Goal: Navigation & Orientation: Find specific page/section

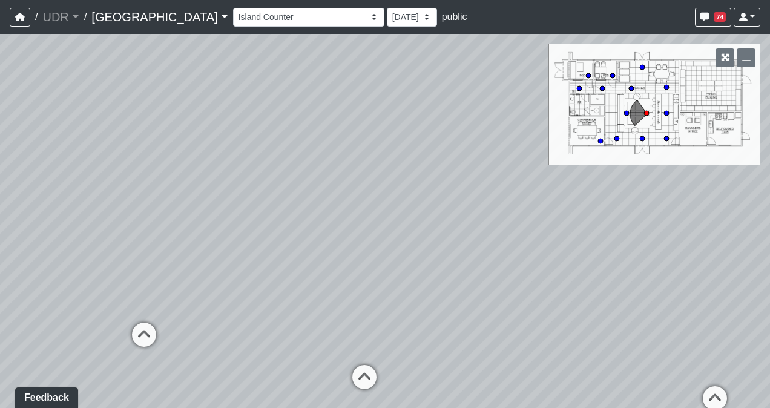
click at [553, 200] on div "Loading... Conference Entry Loading... Coworking Entry Loading... Manager's Off…" at bounding box center [385, 221] width 770 height 374
click at [720, 15] on span "74" at bounding box center [720, 17] width 12 height 10
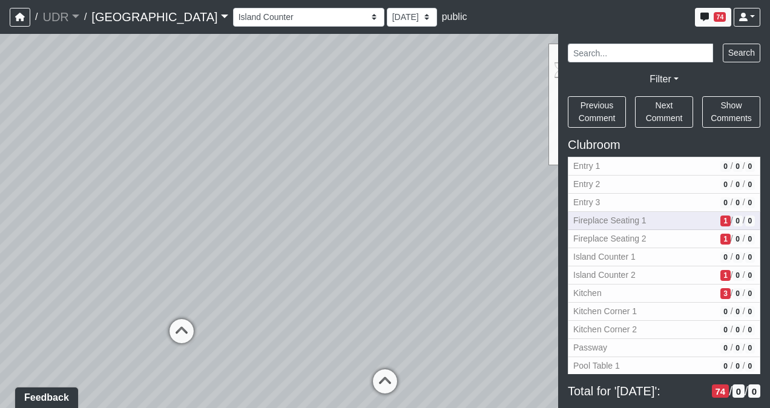
click at [660, 223] on span "Fireplace Seating 1" at bounding box center [644, 220] width 142 height 13
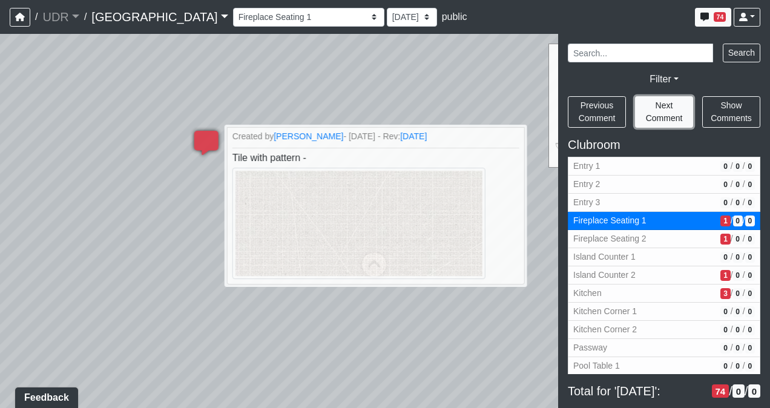
click at [656, 108] on span "Next Comment" at bounding box center [664, 111] width 37 height 22
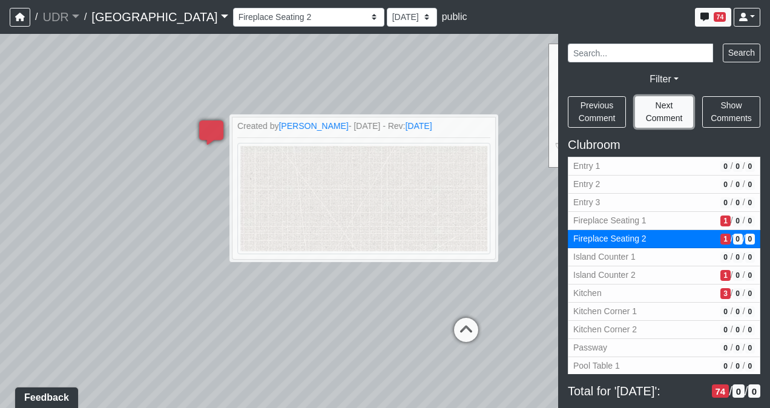
click at [656, 108] on span "Next Comment" at bounding box center [664, 111] width 37 height 22
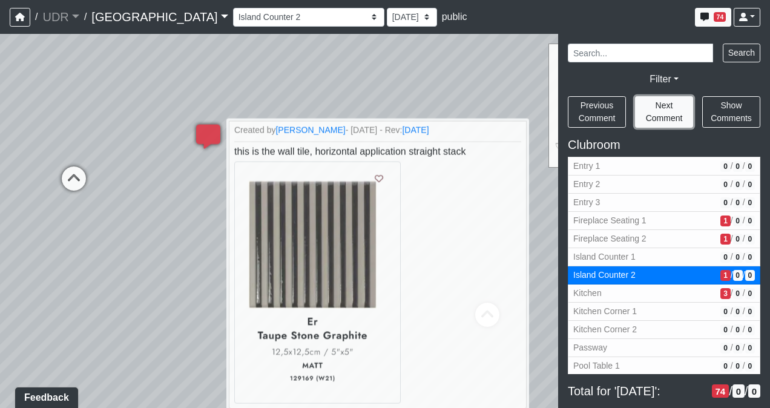
click at [656, 108] on span "Next Comment" at bounding box center [664, 111] width 37 height 22
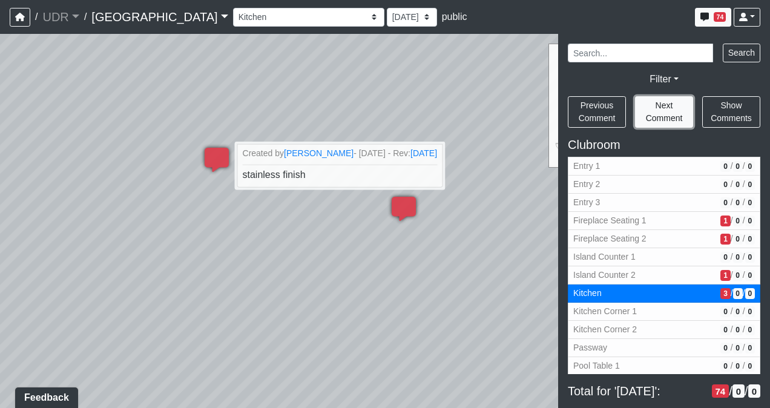
click at [656, 108] on span "Next Comment" at bounding box center [664, 111] width 37 height 22
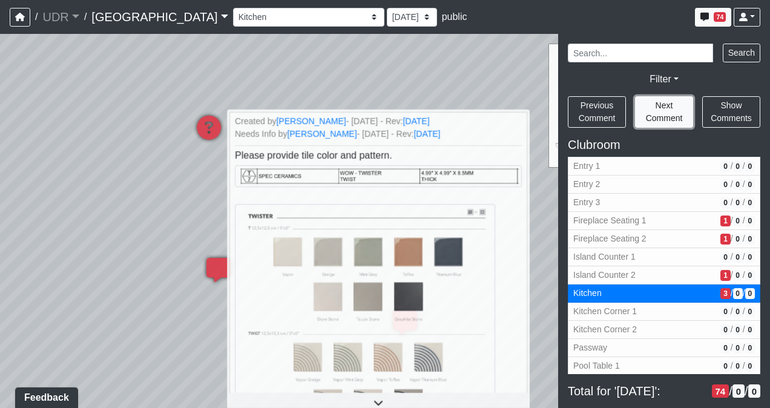
click at [656, 108] on span "Next Comment" at bounding box center [664, 111] width 37 height 22
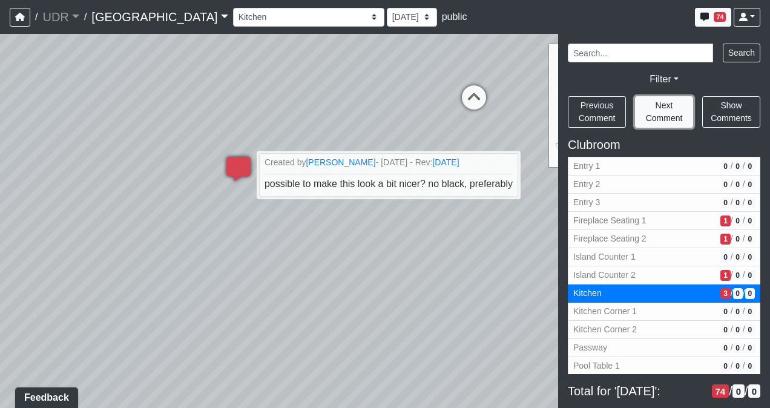
click at [656, 108] on span "Next Comment" at bounding box center [664, 111] width 37 height 22
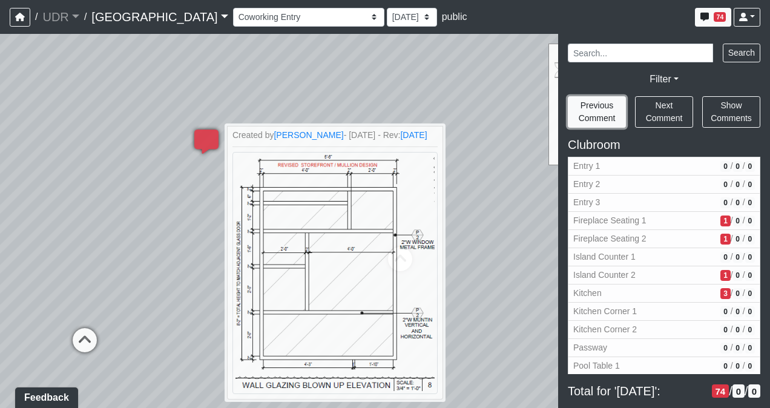
click at [611, 113] on span "Previous Comment" at bounding box center [597, 111] width 37 height 22
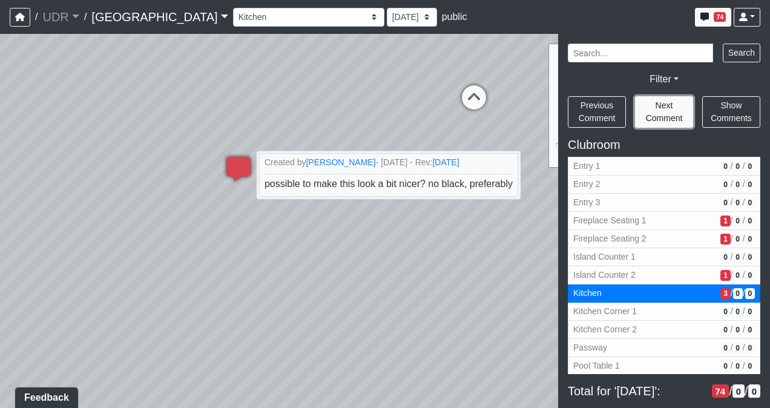
click at [650, 116] on span "Next Comment" at bounding box center [664, 111] width 37 height 22
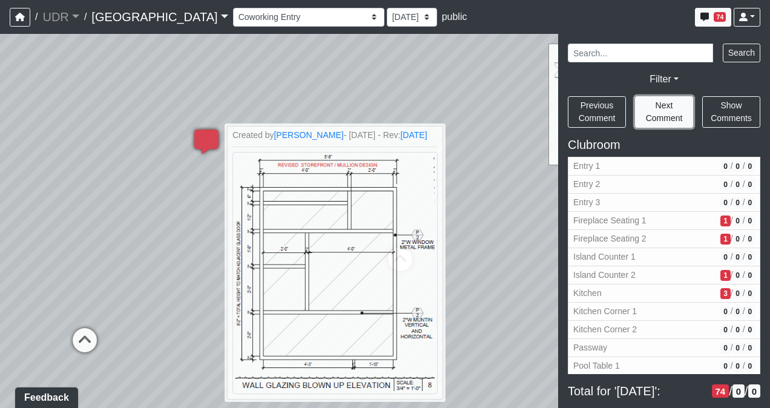
click at [650, 116] on span "Next Comment" at bounding box center [664, 111] width 37 height 22
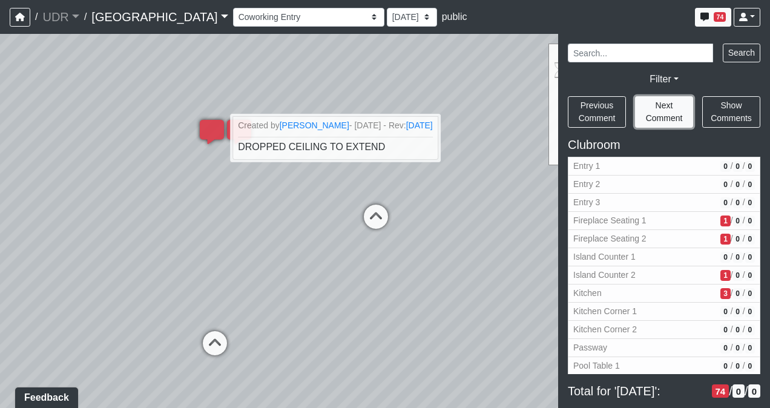
click at [650, 116] on span "Next Comment" at bounding box center [664, 111] width 37 height 22
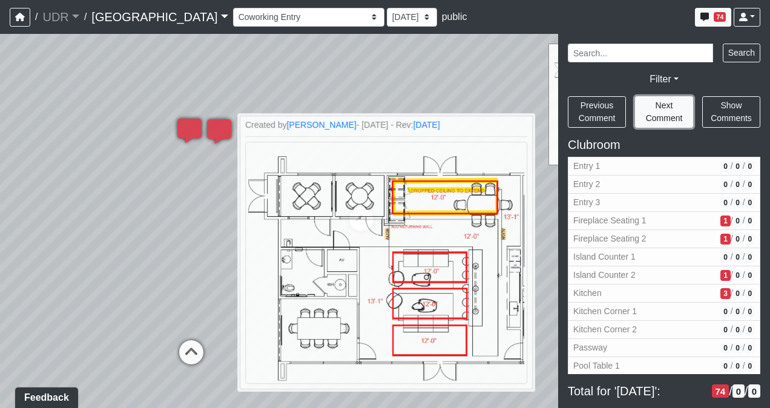
click at [651, 118] on span "Next Comment" at bounding box center [664, 111] width 37 height 22
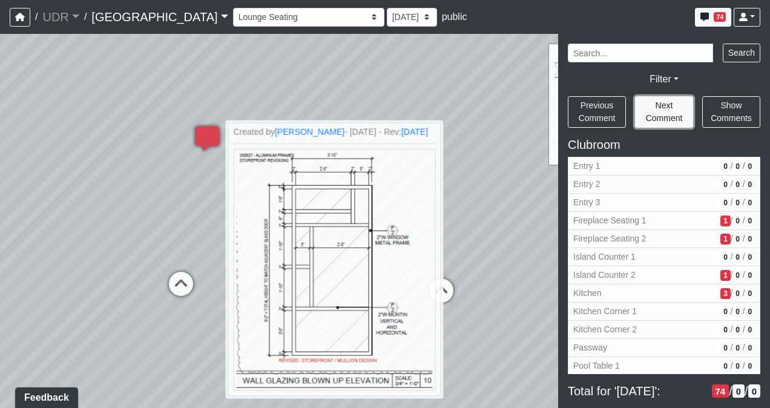
click at [651, 118] on span "Next Comment" at bounding box center [664, 111] width 37 height 22
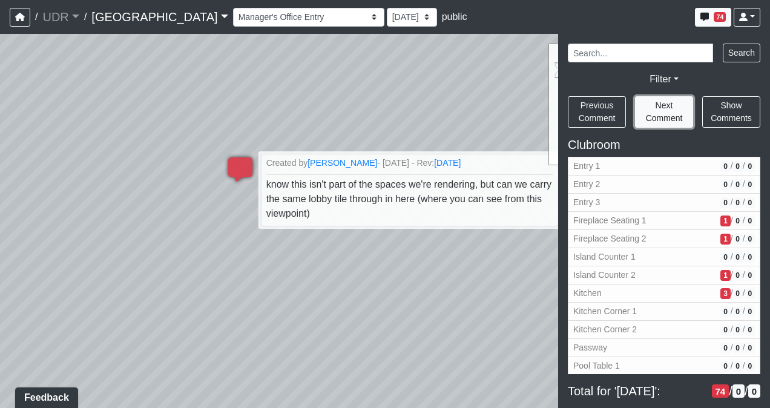
click at [651, 118] on span "Next Comment" at bounding box center [664, 111] width 37 height 22
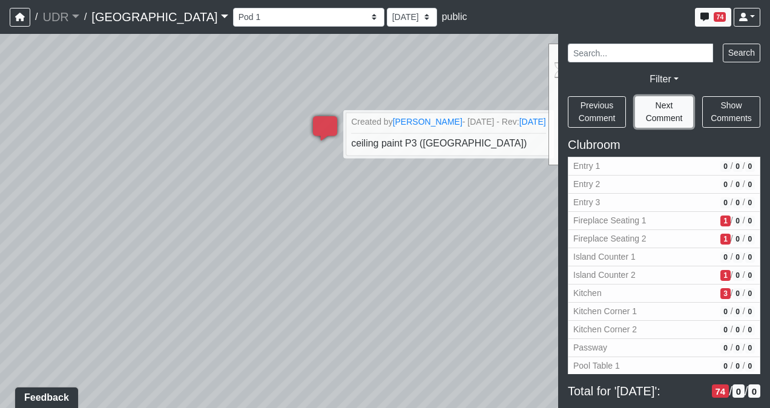
click at [651, 118] on span "Next Comment" at bounding box center [664, 111] width 37 height 22
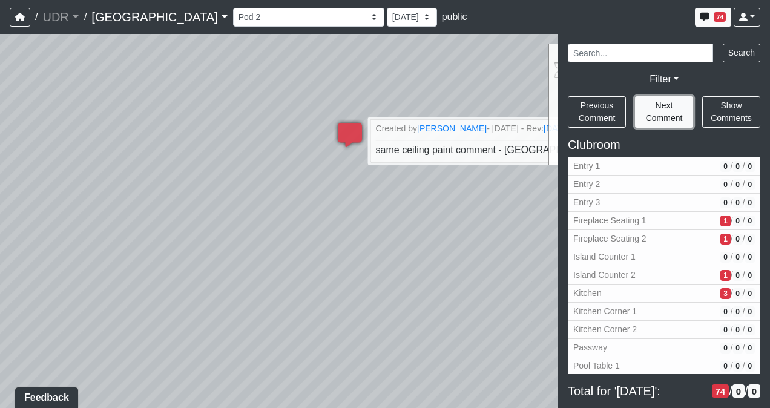
click at [651, 118] on span "Next Comment" at bounding box center [664, 111] width 37 height 22
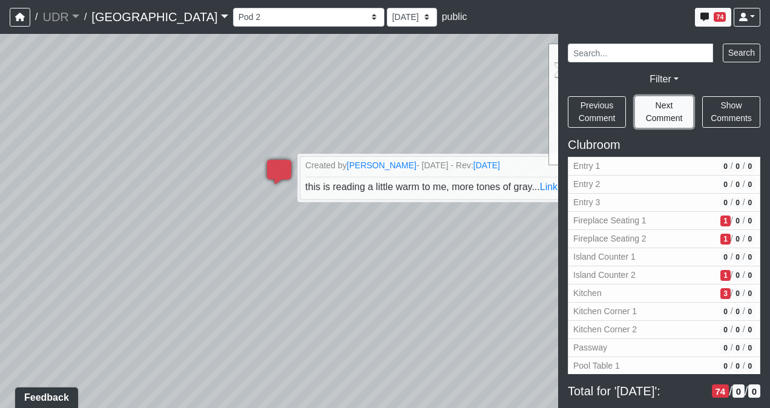
click at [651, 118] on span "Next Comment" at bounding box center [664, 111] width 37 height 22
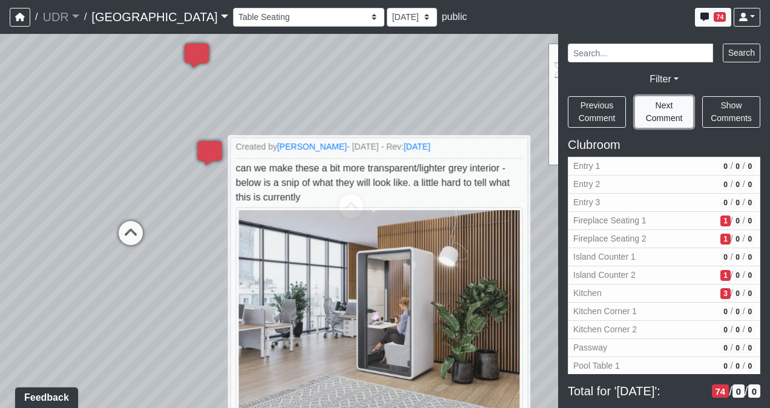
click at [651, 118] on span "Next Comment" at bounding box center [664, 111] width 37 height 22
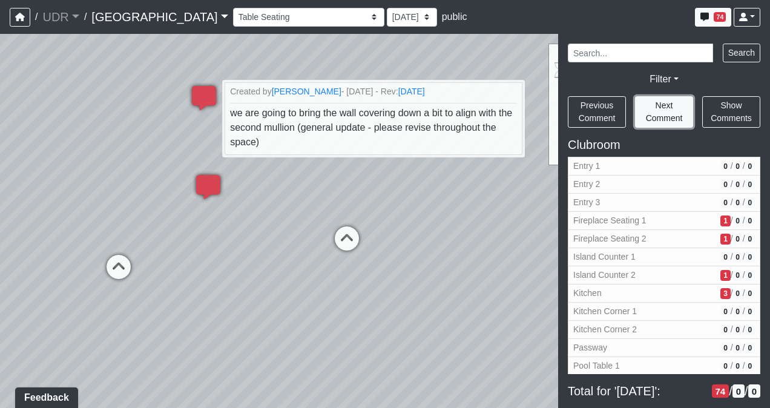
click at [651, 118] on span "Next Comment" at bounding box center [664, 111] width 37 height 22
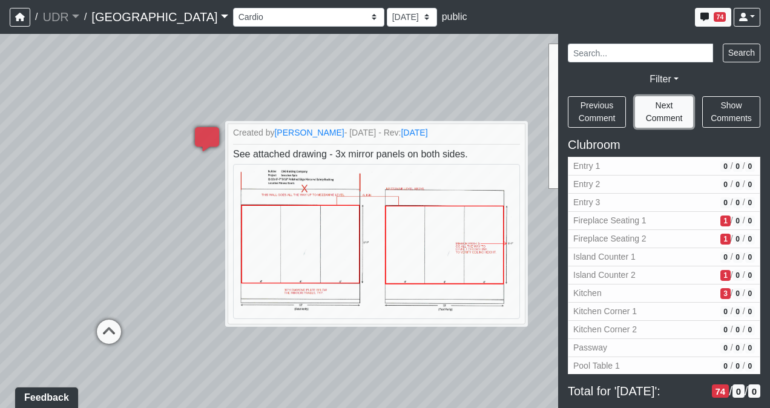
click at [651, 118] on span "Next Comment" at bounding box center [664, 111] width 37 height 22
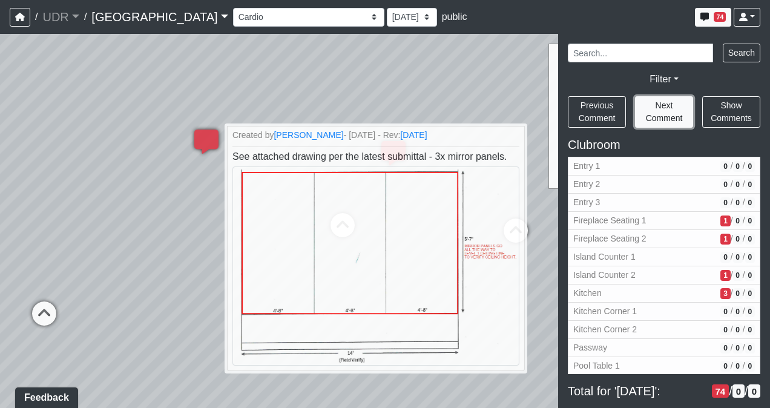
click at [651, 118] on span "Next Comment" at bounding box center [664, 111] width 37 height 22
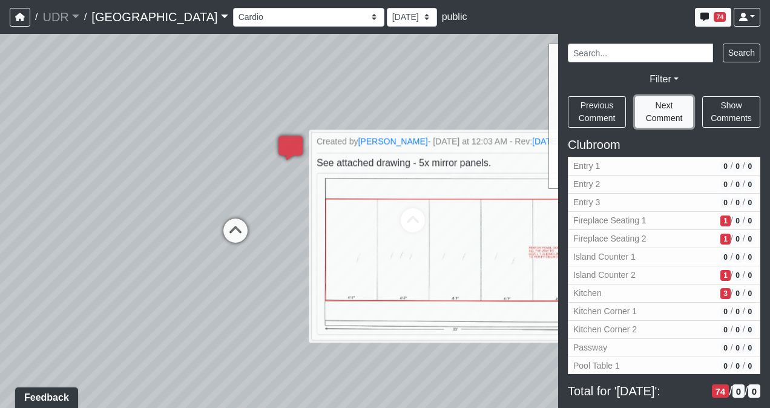
click at [651, 118] on span "Next Comment" at bounding box center [664, 111] width 37 height 22
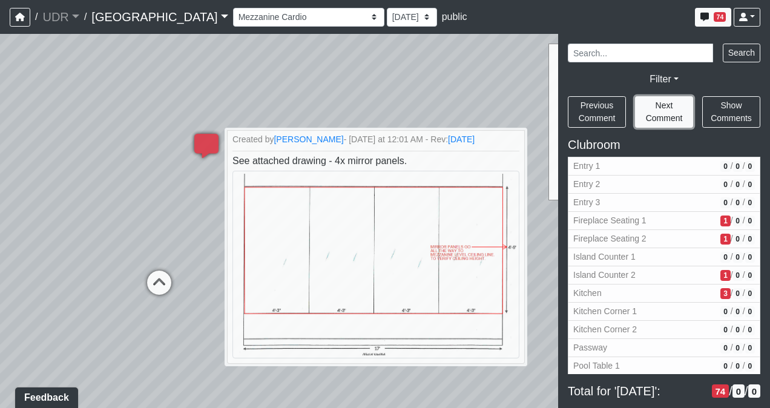
click at [651, 118] on span "Next Comment" at bounding box center [664, 111] width 37 height 22
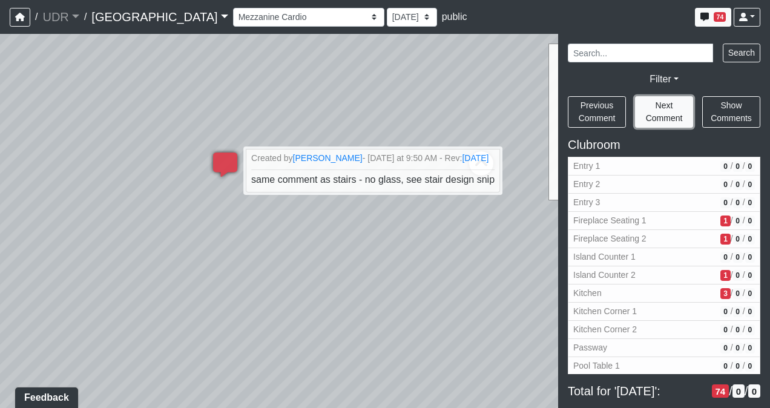
click at [651, 118] on span "Next Comment" at bounding box center [664, 111] width 37 height 22
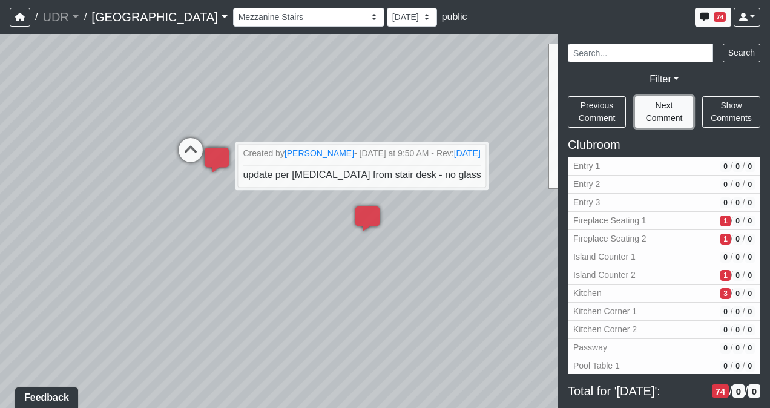
click at [651, 118] on span "Next Comment" at bounding box center [664, 111] width 37 height 22
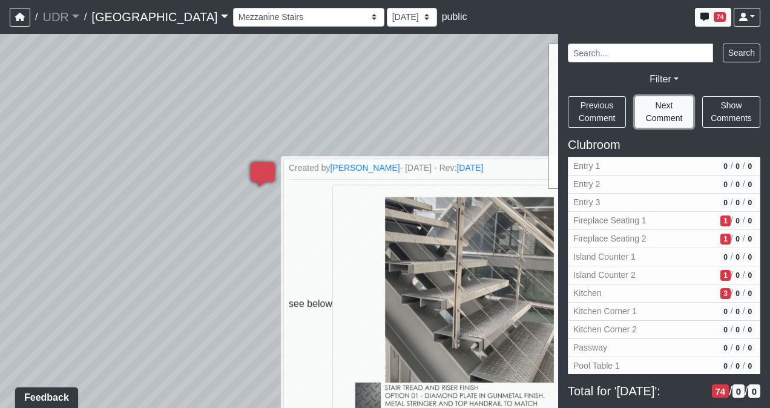
click at [651, 118] on span "Next Comment" at bounding box center [664, 111] width 37 height 22
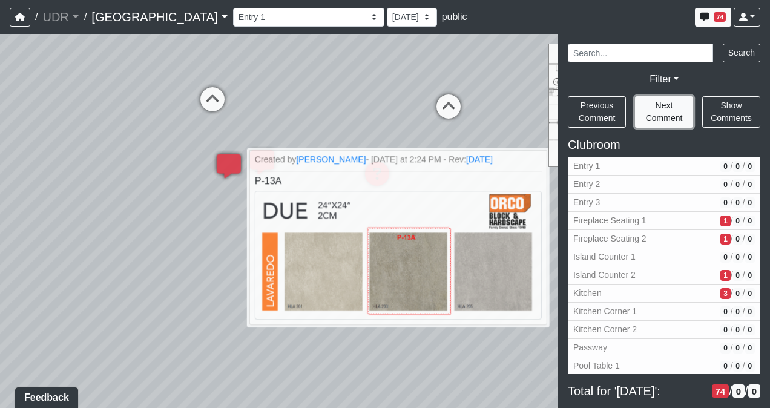
click at [651, 118] on span "Next Comment" at bounding box center [664, 111] width 37 height 22
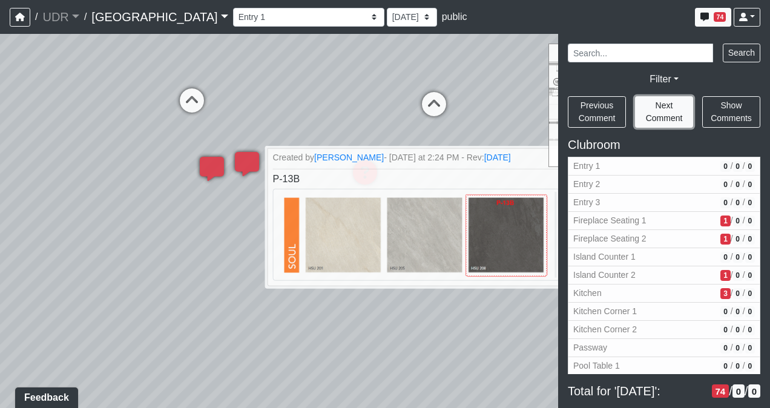
click at [651, 118] on span "Next Comment" at bounding box center [664, 111] width 37 height 22
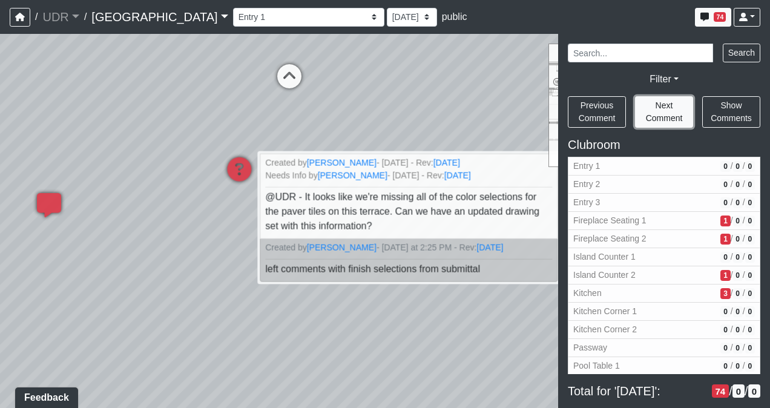
click at [651, 118] on span "Next Comment" at bounding box center [664, 111] width 37 height 22
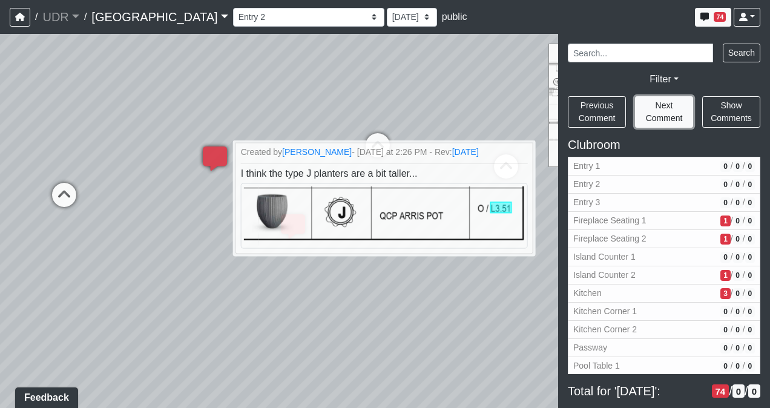
click at [651, 118] on span "Next Comment" at bounding box center [664, 111] width 37 height 22
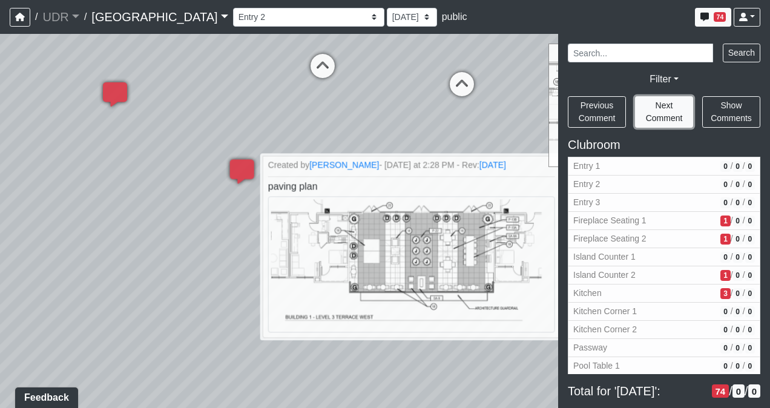
click at [651, 118] on span "Next Comment" at bounding box center [664, 111] width 37 height 22
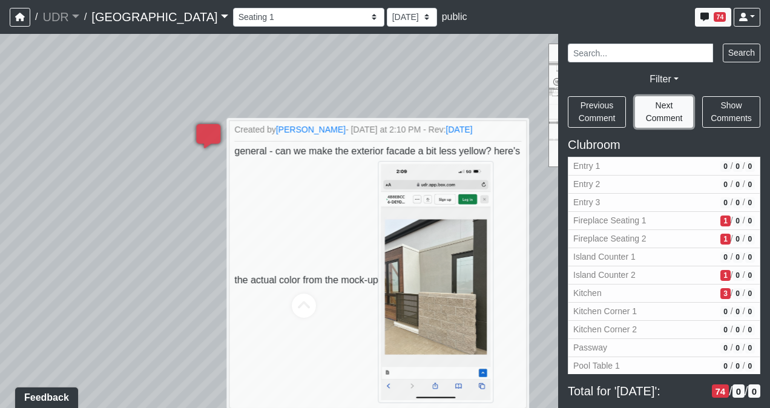
click at [651, 118] on span "Next Comment" at bounding box center [664, 111] width 37 height 22
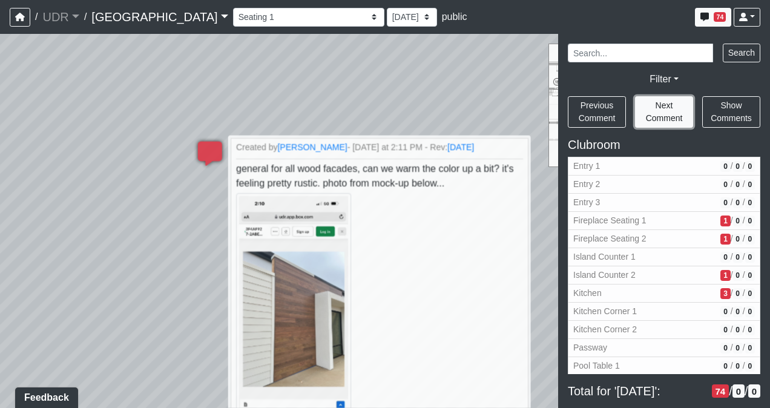
click at [651, 118] on span "Next Comment" at bounding box center [664, 111] width 37 height 22
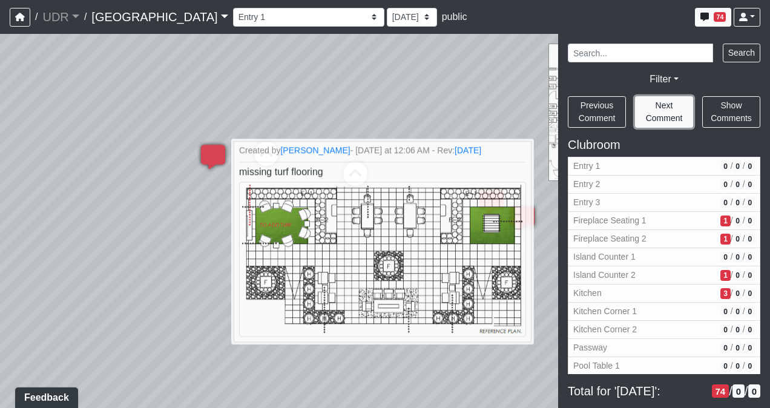
click at [651, 118] on span "Next Comment" at bounding box center [664, 111] width 37 height 22
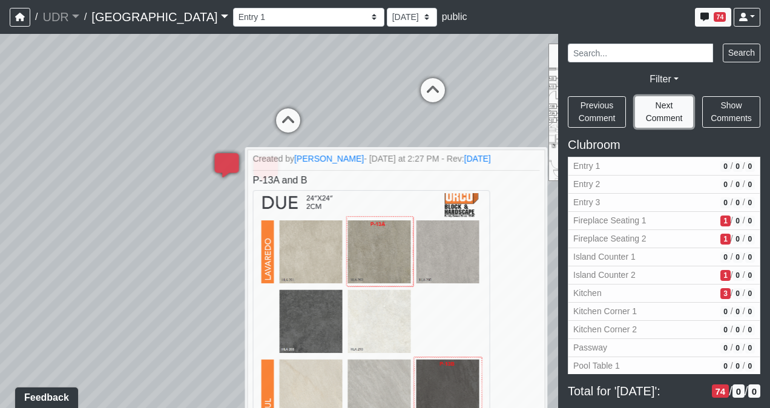
click at [651, 118] on span "Next Comment" at bounding box center [664, 111] width 37 height 22
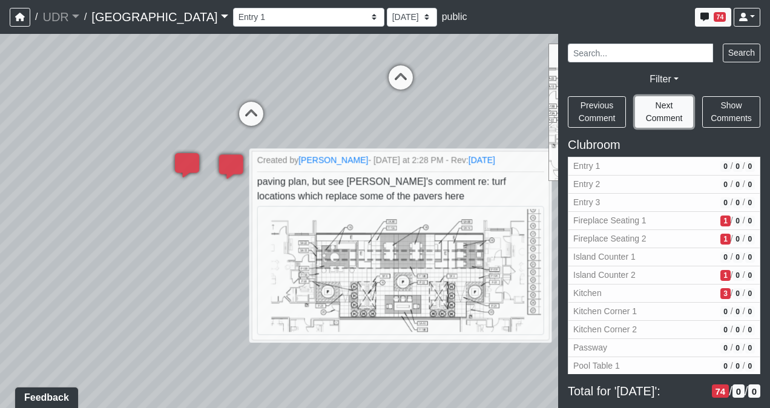
click at [651, 118] on span "Next Comment" at bounding box center [664, 111] width 37 height 22
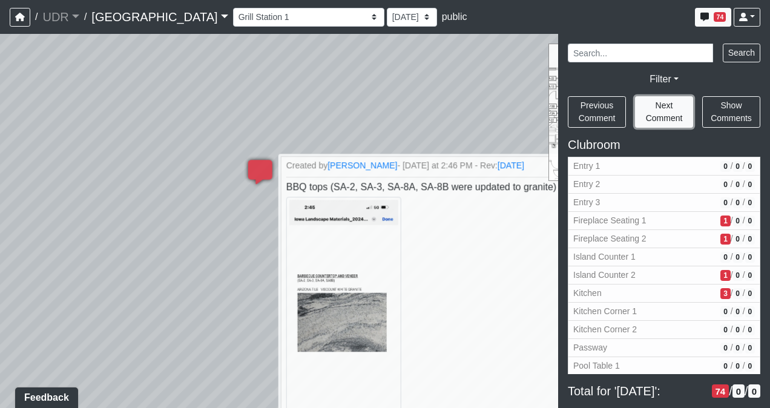
click at [651, 118] on span "Next Comment" at bounding box center [664, 111] width 37 height 22
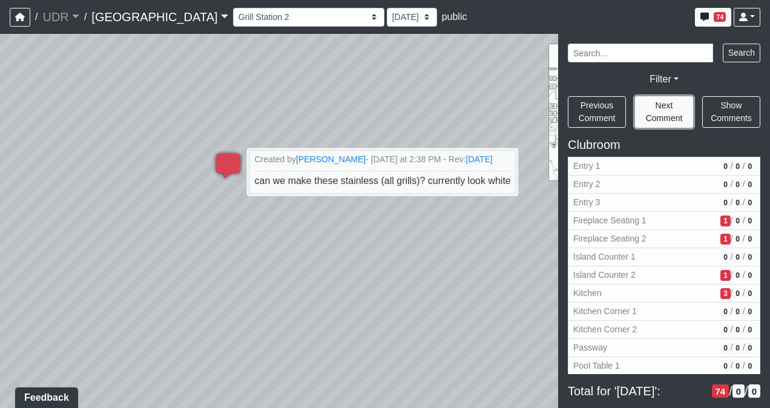
click at [651, 118] on span "Next Comment" at bounding box center [664, 111] width 37 height 22
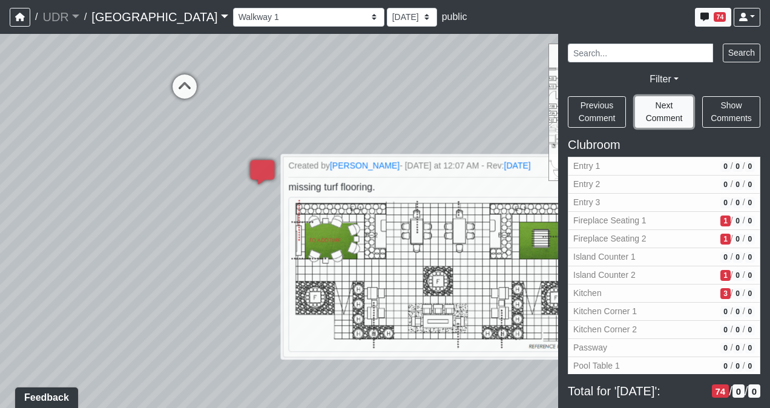
click at [651, 118] on span "Next Comment" at bounding box center [664, 111] width 37 height 22
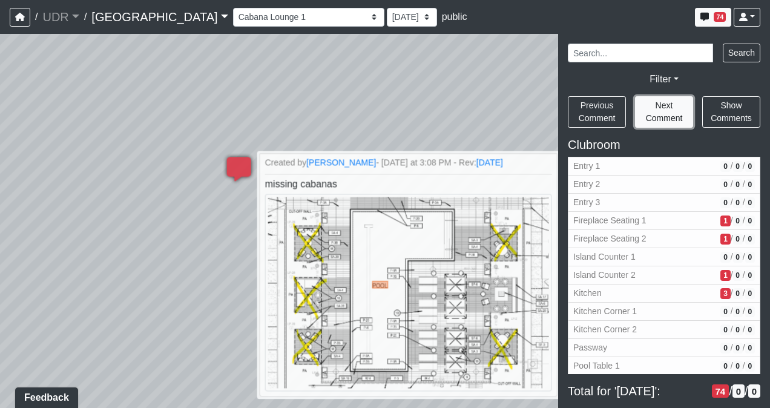
click at [651, 118] on span "Next Comment" at bounding box center [664, 111] width 37 height 22
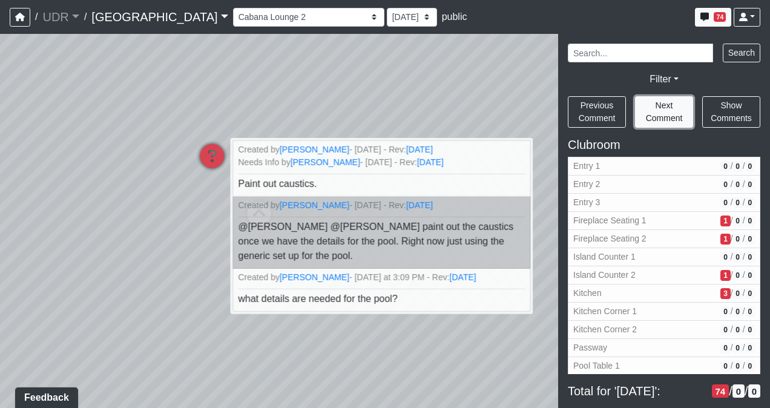
click at [651, 118] on span "Next Comment" at bounding box center [664, 111] width 37 height 22
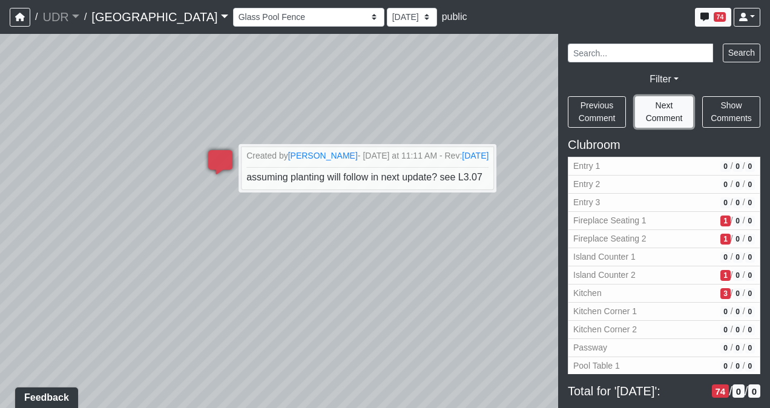
click at [651, 118] on span "Next Comment" at bounding box center [664, 111] width 37 height 22
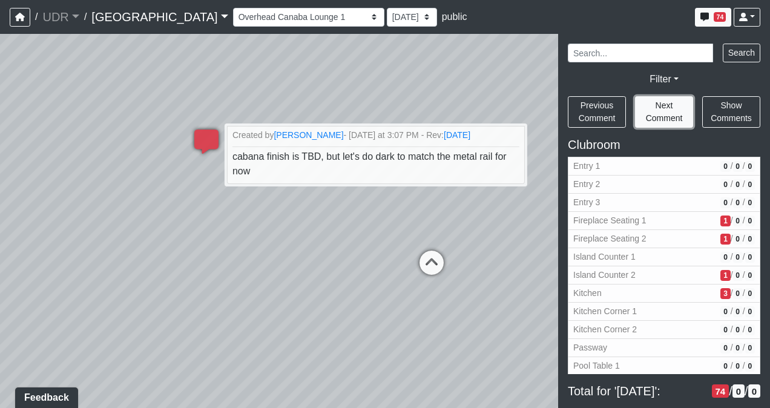
click at [651, 118] on span "Next Comment" at bounding box center [664, 111] width 37 height 22
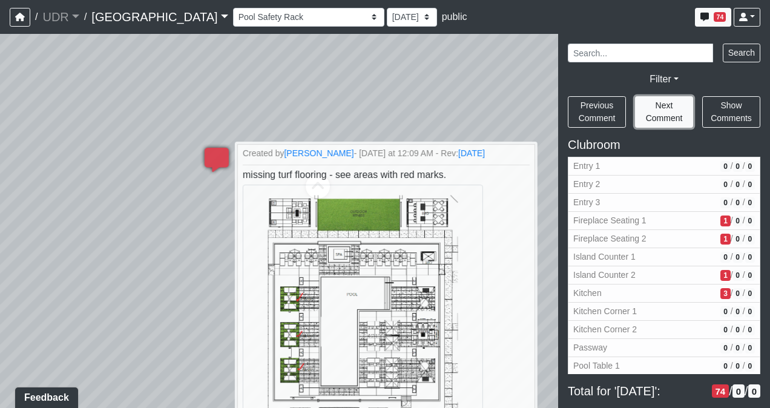
click at [651, 118] on span "Next Comment" at bounding box center [664, 111] width 37 height 22
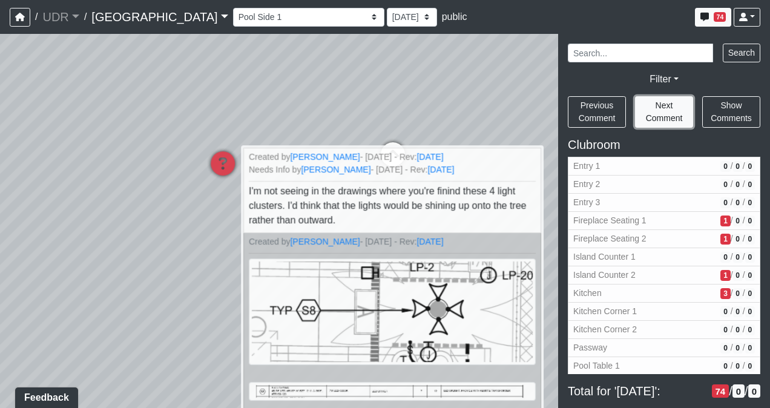
click at [651, 118] on span "Next Comment" at bounding box center [664, 111] width 37 height 22
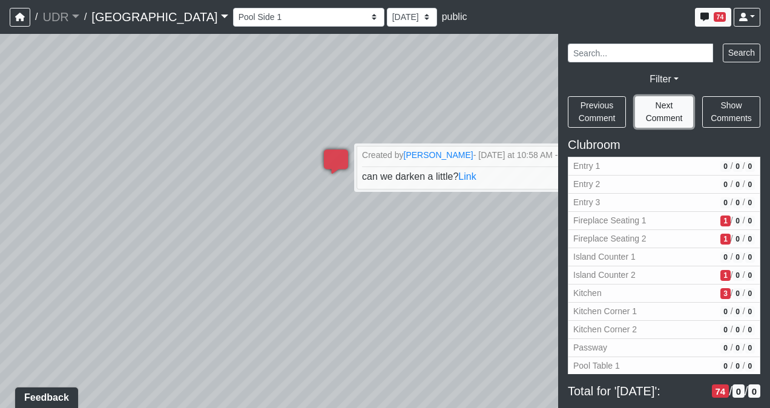
click at [651, 118] on span "Next Comment" at bounding box center [664, 111] width 37 height 22
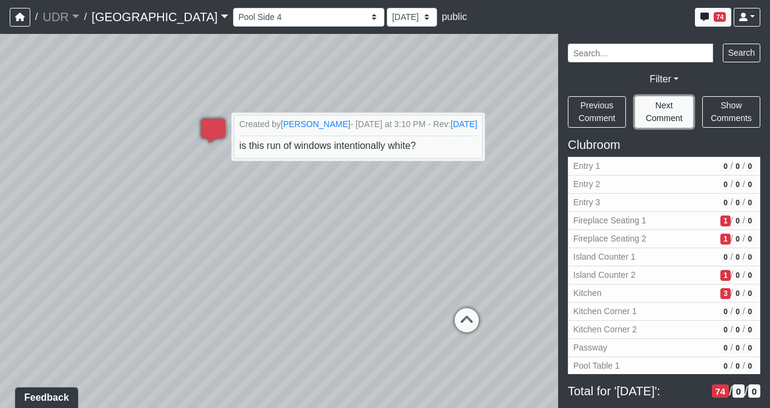
click at [651, 118] on span "Next Comment" at bounding box center [664, 111] width 37 height 22
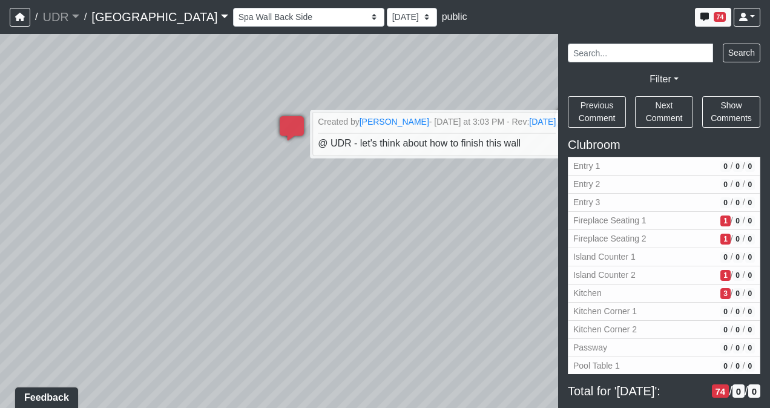
drag, startPoint x: 410, startPoint y: 265, endPoint x: 510, endPoint y: 249, distance: 101.0
click at [510, 249] on div "Loading... Conference Entry Loading... Coworking Entry Loading... Manager's Off…" at bounding box center [385, 221] width 770 height 374
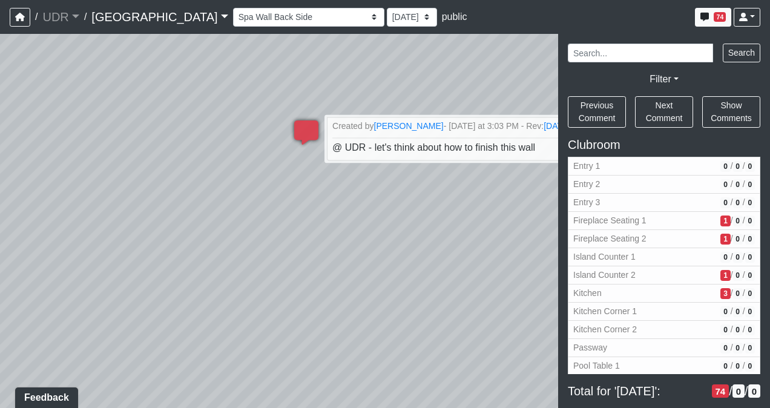
drag, startPoint x: 314, startPoint y: 222, endPoint x: 558, endPoint y: 268, distance: 247.7
click at [558, 268] on div "Loading... Conference Entry Loading... Coworking Entry Loading... Manager's Off…" at bounding box center [385, 221] width 770 height 374
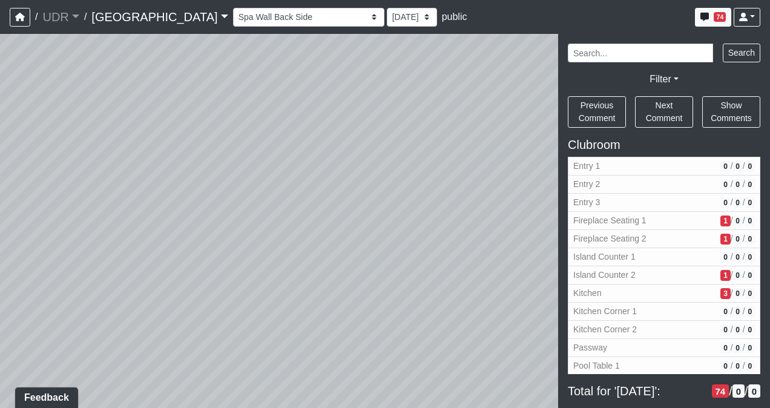
drag, startPoint x: 255, startPoint y: 211, endPoint x: 498, endPoint y: 220, distance: 242.9
click at [498, 220] on div "Loading... Conference Entry Loading... Coworking Entry Loading... Manager's Off…" at bounding box center [385, 221] width 770 height 374
drag, startPoint x: 318, startPoint y: 207, endPoint x: 395, endPoint y: 199, distance: 77.4
click at [395, 199] on div "Loading... Conference Entry Loading... Coworking Entry Loading... Manager's Off…" at bounding box center [385, 221] width 770 height 374
drag, startPoint x: 257, startPoint y: 182, endPoint x: 166, endPoint y: 180, distance: 90.8
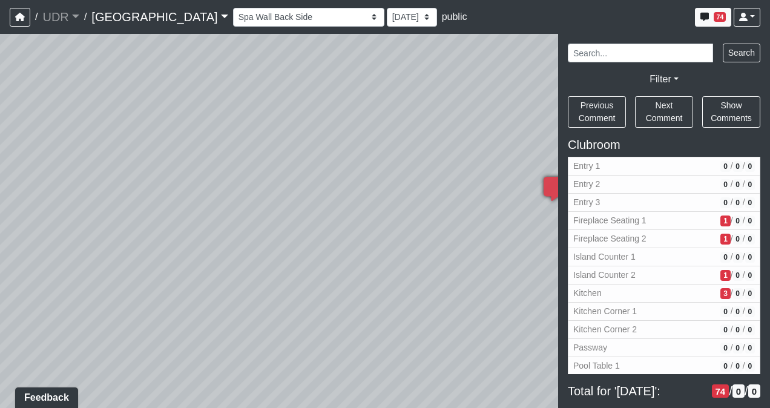
click at [166, 180] on div "Loading... Conference Entry Loading... Coworking Entry Loading... Manager's Off…" at bounding box center [385, 221] width 770 height 374
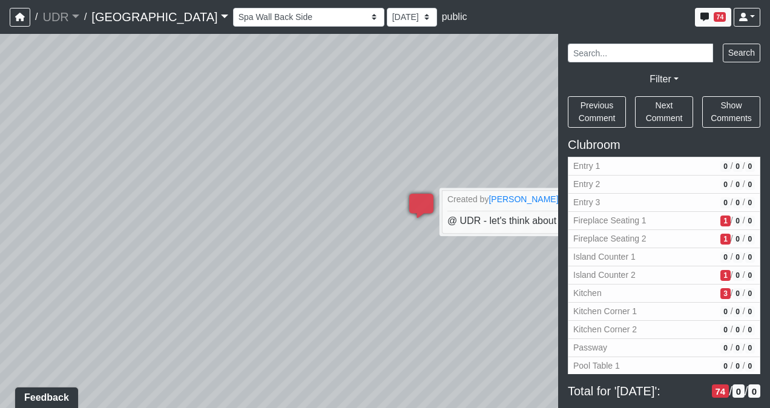
drag, startPoint x: 184, startPoint y: 107, endPoint x: 18, endPoint y: 140, distance: 169.9
click at [0, 140] on html "/ UDR UDR Loading... / [GEOGRAPHIC_DATA] Loading... Riverside Riverside Loading…" at bounding box center [385, 204] width 770 height 408
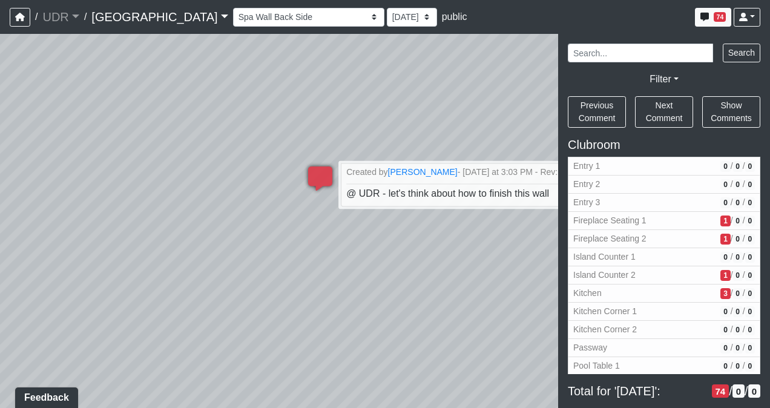
drag, startPoint x: 298, startPoint y: 183, endPoint x: 72, endPoint y: 141, distance: 230.2
click at [72, 141] on div "Loading... Conference Entry Loading... Coworking Entry Loading... Manager's Off…" at bounding box center [385, 221] width 770 height 374
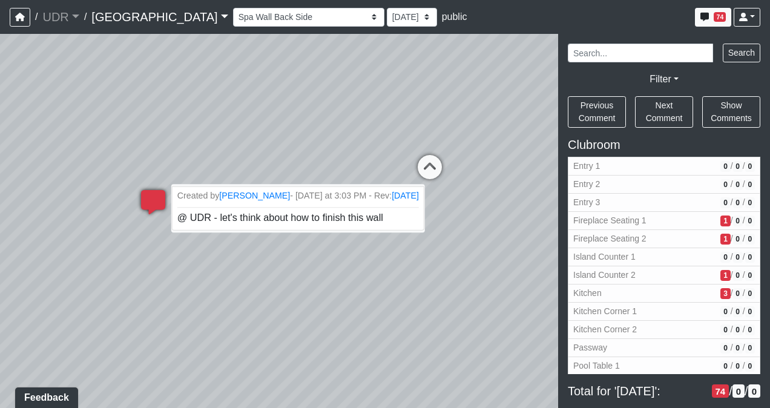
drag, startPoint x: 390, startPoint y: 227, endPoint x: 194, endPoint y: 247, distance: 197.2
click at [194, 247] on div "Loading... Conference Entry Loading... Coworking Entry Loading... Manager's Off…" at bounding box center [385, 221] width 770 height 374
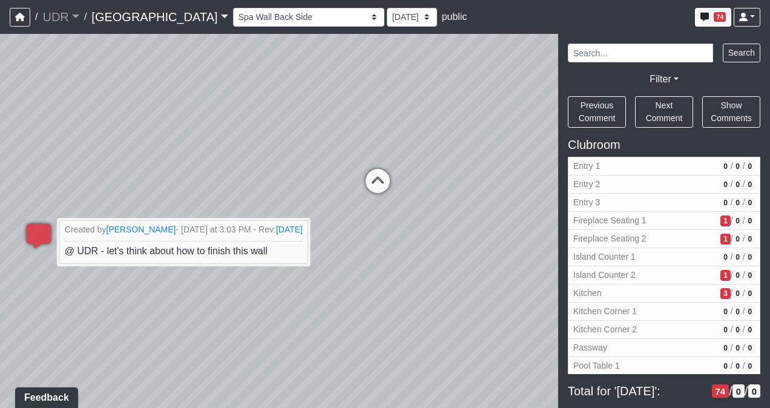
drag, startPoint x: 499, startPoint y: 191, endPoint x: 249, endPoint y: 188, distance: 249.4
click at [249, 188] on div "Loading... Conference Entry Loading... Coworking Entry Loading... Manager's Off…" at bounding box center [385, 221] width 770 height 374
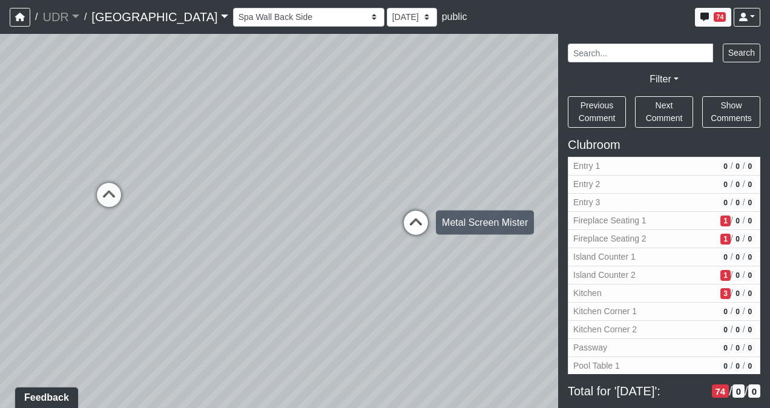
click at [407, 229] on icon at bounding box center [416, 229] width 36 height 36
drag, startPoint x: 258, startPoint y: 260, endPoint x: 521, endPoint y: 233, distance: 264.2
click at [521, 233] on div "Loading... Conference Entry Loading... Coworking Entry Loading... Manager's Off…" at bounding box center [385, 221] width 770 height 374
drag, startPoint x: 288, startPoint y: 235, endPoint x: 398, endPoint y: 252, distance: 111.6
click at [398, 252] on div "Loading... Conference Entry Loading... Coworking Entry Loading... Manager's Off…" at bounding box center [385, 221] width 770 height 374
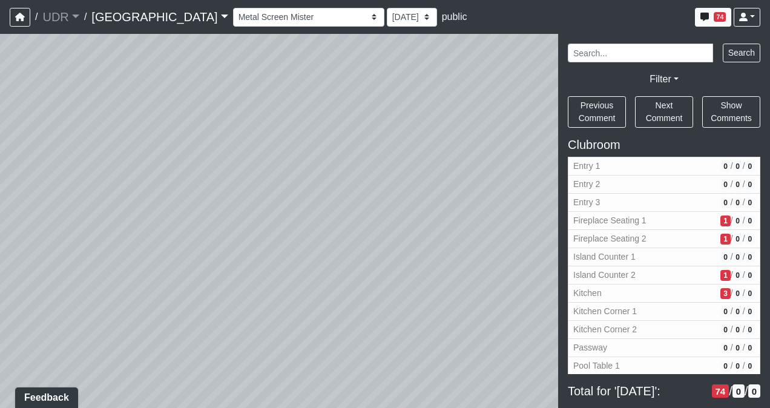
drag, startPoint x: 340, startPoint y: 246, endPoint x: 161, endPoint y: 217, distance: 180.9
click at [161, 217] on div "Loading... Conference Entry Loading... Coworking Entry Loading... Manager's Off…" at bounding box center [385, 221] width 770 height 374
drag, startPoint x: 161, startPoint y: 217, endPoint x: 510, endPoint y: 207, distance: 349.5
click at [510, 207] on div "Loading... Conference Entry Loading... Coworking Entry Loading... Manager's Off…" at bounding box center [385, 221] width 770 height 374
drag, startPoint x: 261, startPoint y: 180, endPoint x: 338, endPoint y: 275, distance: 121.8
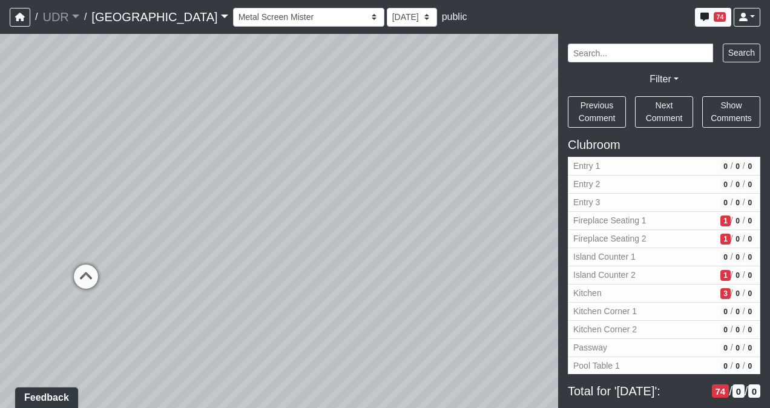
click at [338, 275] on div "Loading... Conference Entry Loading... Coworking Entry Loading... Manager's Off…" at bounding box center [385, 221] width 770 height 374
drag, startPoint x: 224, startPoint y: 219, endPoint x: 441, endPoint y: 240, distance: 218.3
click at [441, 240] on div "Loading... Conference Entry Loading... Coworking Entry Loading... Manager's Off…" at bounding box center [385, 221] width 770 height 374
click at [233, 22] on select "Entry 1 Entry 2 Entry 3 Fireplace Seating 1 Fireplace Seating 2 Island Counter …" at bounding box center [308, 17] width 151 height 19
drag, startPoint x: 368, startPoint y: 280, endPoint x: 326, endPoint y: 309, distance: 50.9
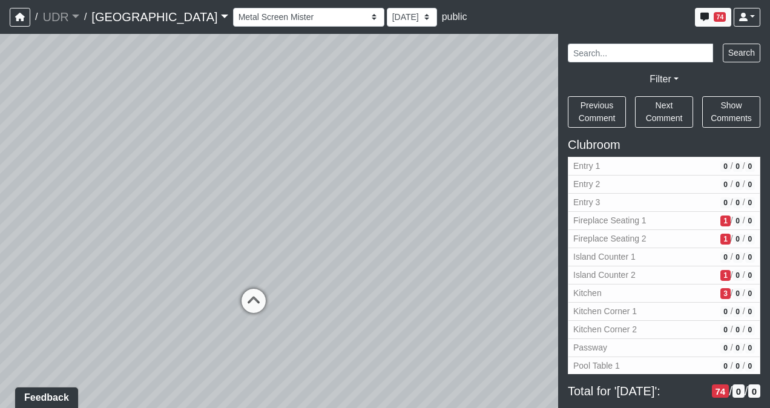
click at [326, 309] on div "Loading... Conference Entry Loading... Coworking Entry Loading... Manager's Off…" at bounding box center [385, 221] width 770 height 374
drag, startPoint x: 251, startPoint y: 244, endPoint x: 410, endPoint y: 211, distance: 162.5
click at [410, 211] on div "Loading... Conference Entry Loading... Coworking Entry Loading... Manager's Off…" at bounding box center [385, 221] width 770 height 374
drag, startPoint x: 309, startPoint y: 240, endPoint x: 246, endPoint y: 246, distance: 63.9
click at [246, 246] on div "Loading... Conference Entry Loading... Coworking Entry Loading... Manager's Off…" at bounding box center [385, 221] width 770 height 374
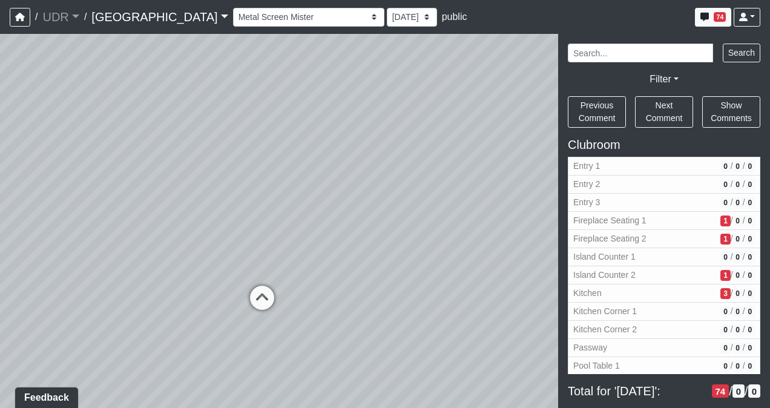
drag, startPoint x: 354, startPoint y: 239, endPoint x: 61, endPoint y: 212, distance: 294.8
click at [61, 212] on div "Loading... Conference Entry Loading... Coworking Entry Loading... Manager's Off…" at bounding box center [385, 221] width 770 height 374
drag, startPoint x: 274, startPoint y: 196, endPoint x: 125, endPoint y: 166, distance: 151.4
click at [125, 166] on div "Loading... Conference Entry Loading... Coworking Entry Loading... Manager's Off…" at bounding box center [385, 221] width 770 height 374
drag, startPoint x: 448, startPoint y: 168, endPoint x: 102, endPoint y: 199, distance: 347.7
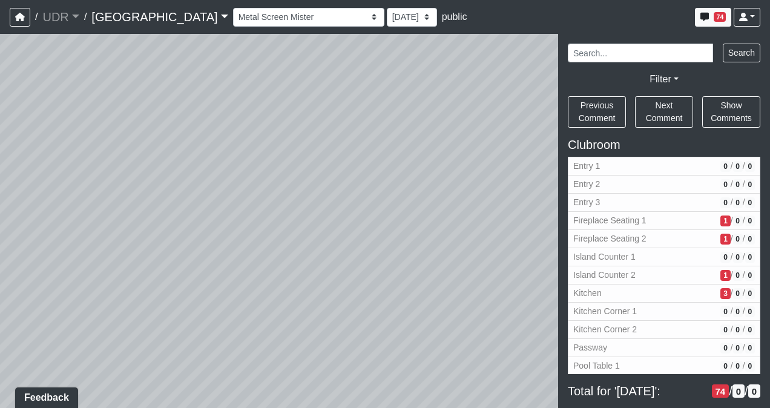
click at [102, 199] on div "Loading... Conference Entry Loading... Coworking Entry Loading... Manager's Off…" at bounding box center [385, 221] width 770 height 374
drag, startPoint x: 401, startPoint y: 222, endPoint x: 0, endPoint y: 213, distance: 401.5
click at [0, 213] on html "/ UDR UDR Loading... / [GEOGRAPHIC_DATA] Loading... Riverside Riverside Loading…" at bounding box center [385, 204] width 770 height 408
drag, startPoint x: 133, startPoint y: 226, endPoint x: 45, endPoint y: 237, distance: 88.5
click at [45, 237] on div "Loading... Conference Entry Loading... Coworking Entry Loading... Manager's Off…" at bounding box center [385, 221] width 770 height 374
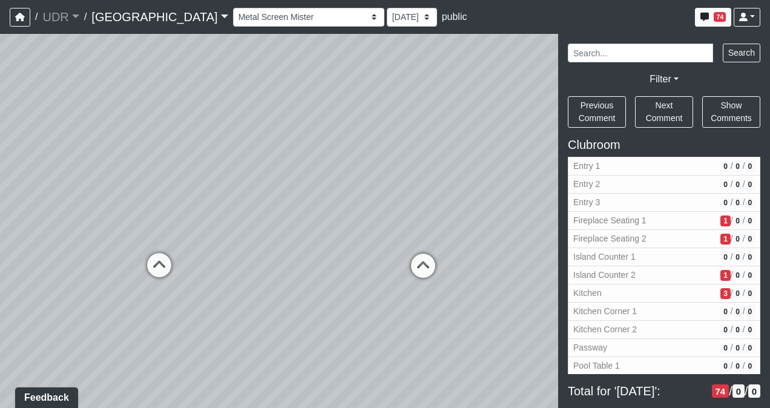
drag, startPoint x: 177, startPoint y: 228, endPoint x: 136, endPoint y: 223, distance: 42.0
click at [136, 223] on div "Loading... Conference Entry Loading... Coworking Entry Loading... Manager's Off…" at bounding box center [385, 221] width 770 height 374
drag, startPoint x: 223, startPoint y: 185, endPoint x: 190, endPoint y: 190, distance: 33.0
click at [190, 190] on div "Loading... Conference Entry Loading... Coworking Entry Loading... Manager's Off…" at bounding box center [385, 221] width 770 height 374
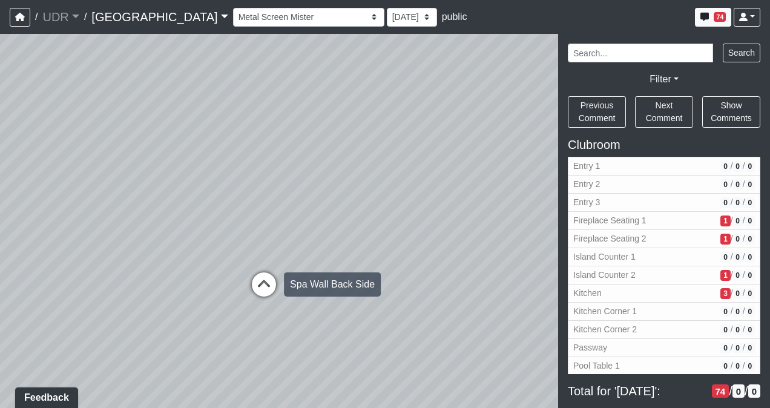
click at [268, 270] on div "Loading... Spa Wall Back Side" at bounding box center [264, 284] width 36 height 36
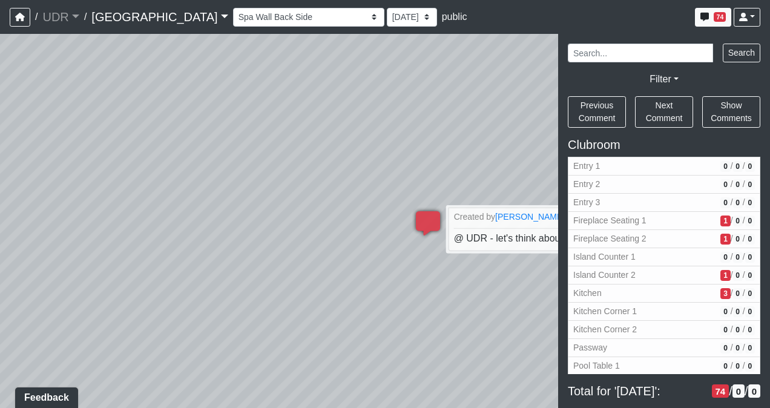
drag, startPoint x: 376, startPoint y: 258, endPoint x: 163, endPoint y: 231, distance: 214.8
click at [163, 231] on div "Loading... Conference Entry Loading... Coworking Entry Loading... Manager's Off…" at bounding box center [385, 221] width 770 height 374
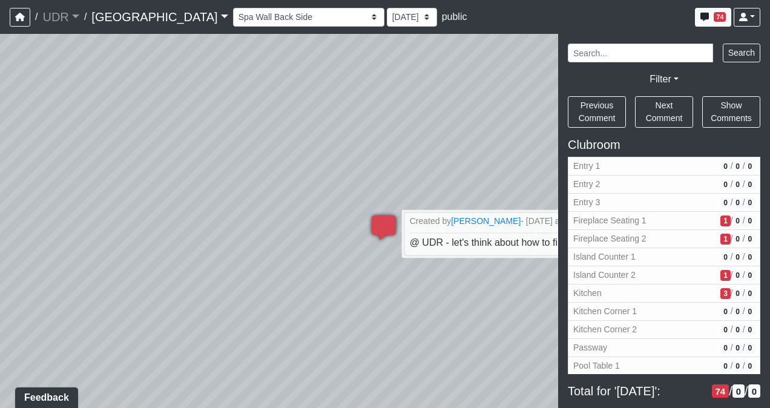
drag, startPoint x: 263, startPoint y: 206, endPoint x: 191, endPoint y: 211, distance: 72.8
click at [191, 211] on div "Loading... Conference Entry Loading... Coworking Entry Loading... Manager's Off…" at bounding box center [385, 221] width 770 height 374
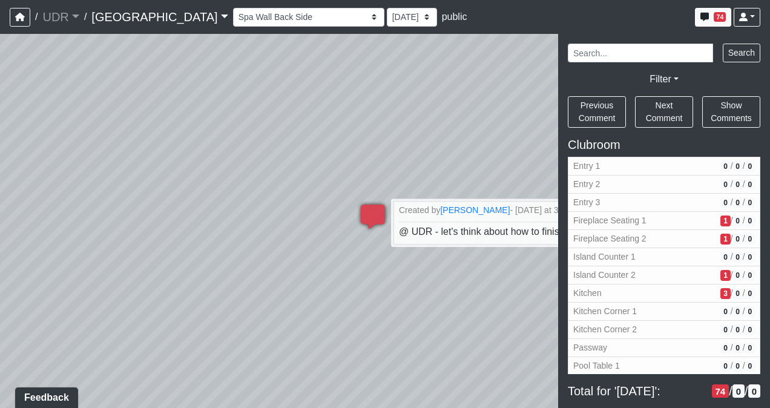
drag, startPoint x: 251, startPoint y: 244, endPoint x: 173, endPoint y: 185, distance: 98.2
click at [173, 185] on div "Loading... Conference Entry Loading... Coworking Entry Loading... Manager's Off…" at bounding box center [385, 221] width 770 height 374
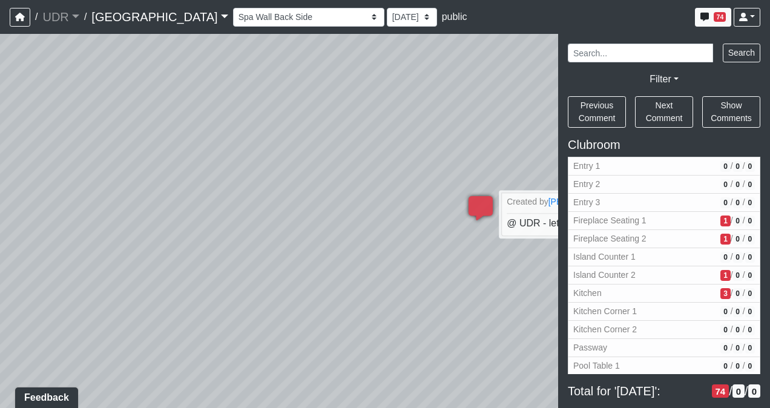
drag, startPoint x: 202, startPoint y: 189, endPoint x: 443, endPoint y: 212, distance: 242.6
click at [443, 212] on div "Loading... Conference Entry Loading... Coworking Entry Loading... Manager's Off…" at bounding box center [385, 221] width 770 height 374
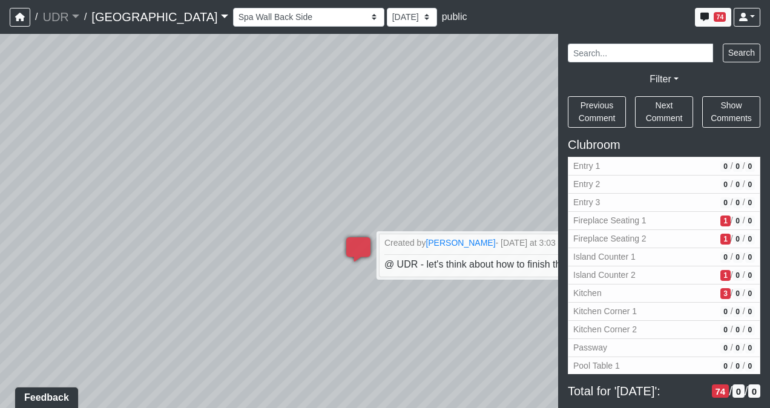
drag, startPoint x: 170, startPoint y: 243, endPoint x: 157, endPoint y: 246, distance: 12.3
click at [157, 246] on div "Loading... Conference Entry Loading... Coworking Entry Loading... Manager's Off…" at bounding box center [385, 221] width 770 height 374
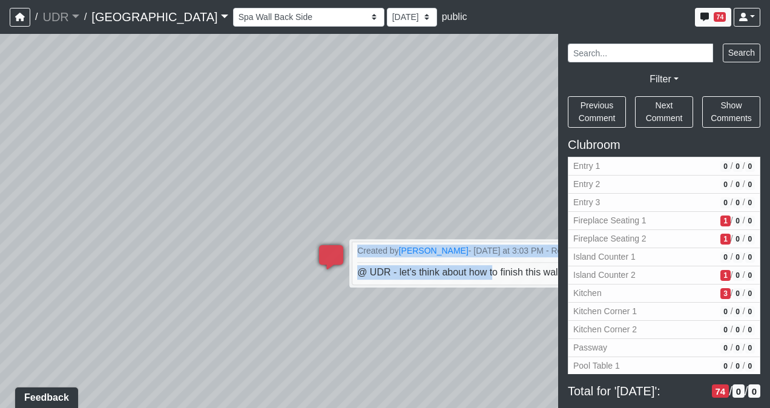
drag, startPoint x: 495, startPoint y: 268, endPoint x: 230, endPoint y: 223, distance: 268.3
click at [230, 223] on div "Loading... Conference Entry Loading... Coworking Entry Loading... Manager's Off…" at bounding box center [385, 221] width 770 height 374
drag, startPoint x: 230, startPoint y: 223, endPoint x: 114, endPoint y: 198, distance: 118.9
click at [114, 198] on div "Loading... Conference Entry Loading... Coworking Entry Loading... Manager's Off…" at bounding box center [385, 221] width 770 height 374
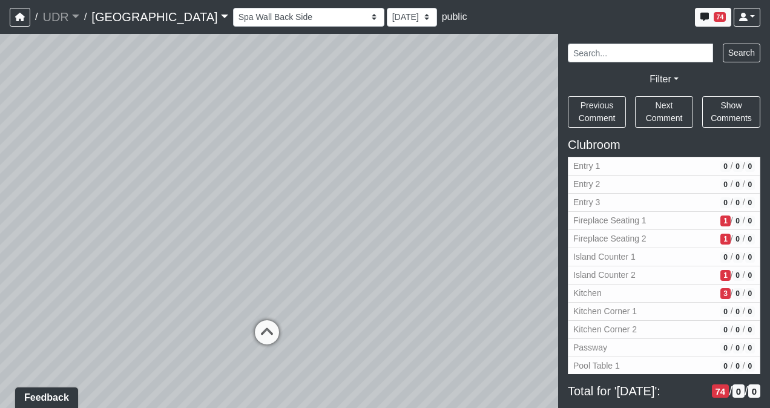
drag, startPoint x: 93, startPoint y: 171, endPoint x: 88, endPoint y: 168, distance: 6.2
click at [88, 168] on div "Loading... Conference Entry Loading... Coworking Entry Loading... Manager's Off…" at bounding box center [385, 221] width 770 height 374
click at [252, 331] on icon at bounding box center [260, 334] width 36 height 36
drag, startPoint x: 82, startPoint y: 282, endPoint x: 651, endPoint y: 218, distance: 572.1
click at [651, 218] on div "NON-CURRENT REVISION" at bounding box center [385, 221] width 770 height 374
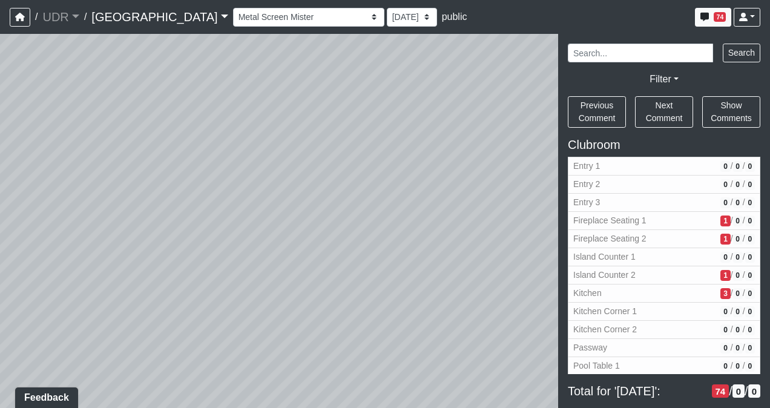
drag, startPoint x: 286, startPoint y: 169, endPoint x: 489, endPoint y: 197, distance: 205.4
click at [489, 197] on div "Loading... Conference Entry Loading... Coworking Entry Loading... Manager's Off…" at bounding box center [385, 221] width 770 height 374
drag, startPoint x: 314, startPoint y: 200, endPoint x: 429, endPoint y: 188, distance: 115.1
click at [429, 188] on div "Loading... Conference Entry Loading... Coworking Entry Loading... Manager's Off…" at bounding box center [385, 221] width 770 height 374
drag, startPoint x: 241, startPoint y: 167, endPoint x: 449, endPoint y: 184, distance: 208.9
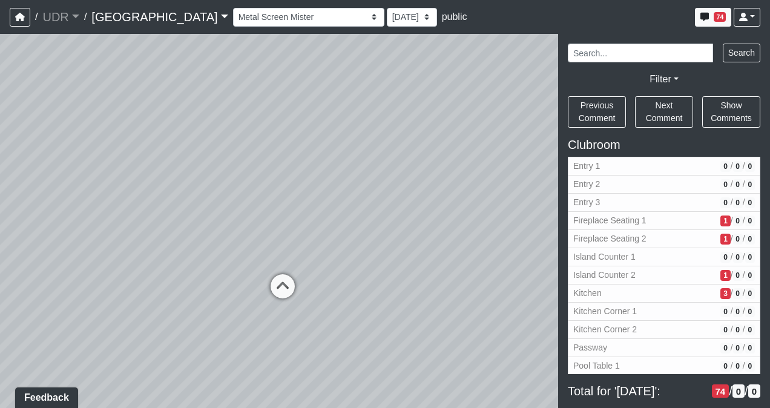
click at [449, 184] on div "Loading... Conference Entry Loading... Coworking Entry Loading... Manager's Off…" at bounding box center [385, 221] width 770 height 374
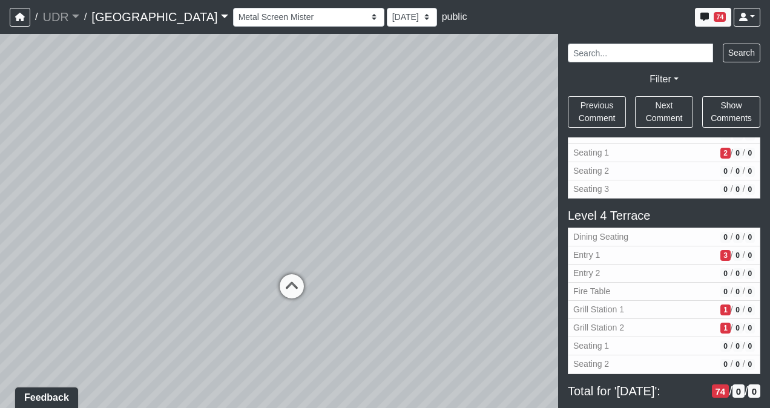
scroll to position [859, 0]
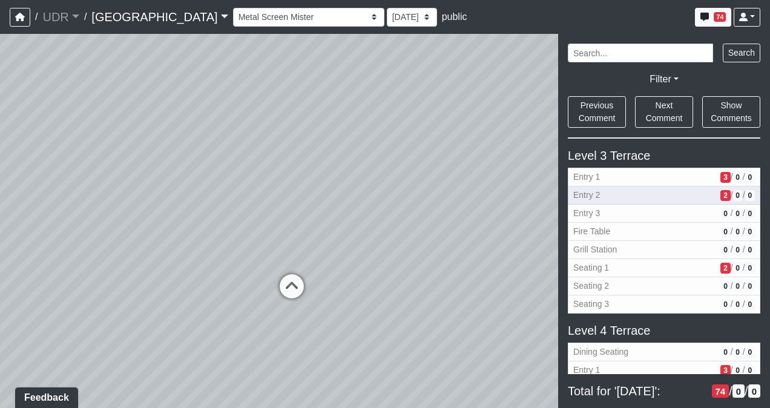
click at [614, 189] on span "Entry 2" at bounding box center [644, 195] width 142 height 13
select select "pTEZjwMYgBkgKjVpGGUGNp"
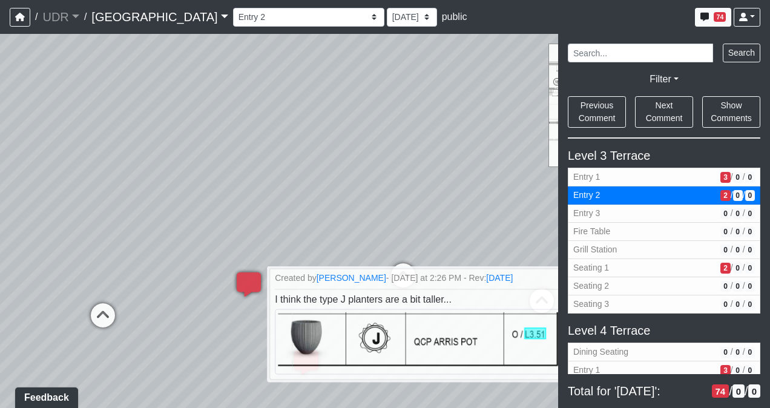
drag, startPoint x: 156, startPoint y: 157, endPoint x: 223, endPoint y: 362, distance: 215.2
click at [223, 362] on div "Loading... Conference Entry Loading... Coworking Entry Loading... Manager's Off…" at bounding box center [385, 221] width 770 height 374
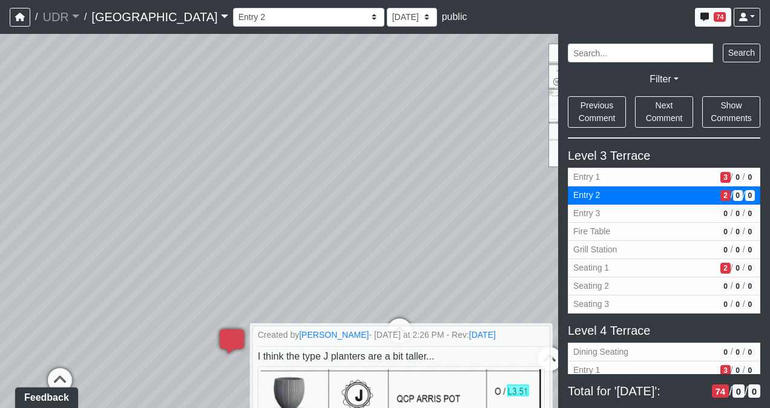
drag, startPoint x: 330, startPoint y: 243, endPoint x: 271, endPoint y: 238, distance: 59.6
click at [271, 238] on div "Loading... Conference Entry Loading... Coworking Entry Loading... Manager's Off…" at bounding box center [385, 221] width 770 height 374
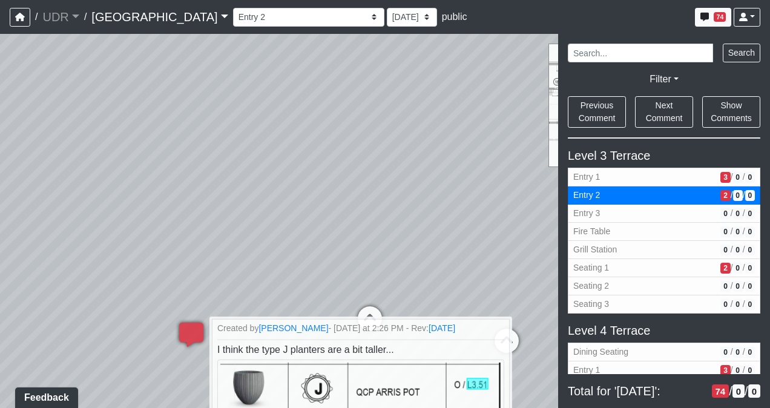
drag, startPoint x: 469, startPoint y: 201, endPoint x: 358, endPoint y: 184, distance: 111.5
click at [358, 184] on div "Loading... Conference Entry Loading... Coworking Entry Loading... Manager's Off…" at bounding box center [385, 221] width 770 height 374
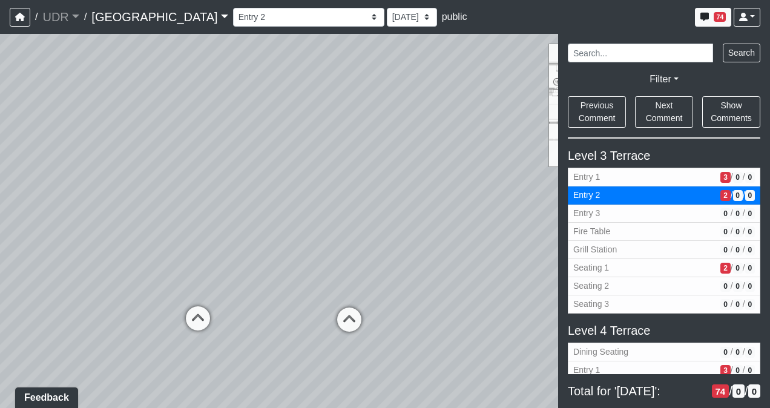
drag, startPoint x: 356, startPoint y: 226, endPoint x: 260, endPoint y: 222, distance: 95.7
click at [260, 222] on div "Loading... Conference Entry Loading... Coworking Entry Loading... Manager's Off…" at bounding box center [385, 221] width 770 height 374
drag, startPoint x: 334, startPoint y: 226, endPoint x: 125, endPoint y: 275, distance: 214.4
click at [125, 275] on div "Loading... Conference Entry Loading... Coworking Entry Loading... Manager's Off…" at bounding box center [385, 221] width 770 height 374
drag, startPoint x: 372, startPoint y: 222, endPoint x: 174, endPoint y: 232, distance: 197.6
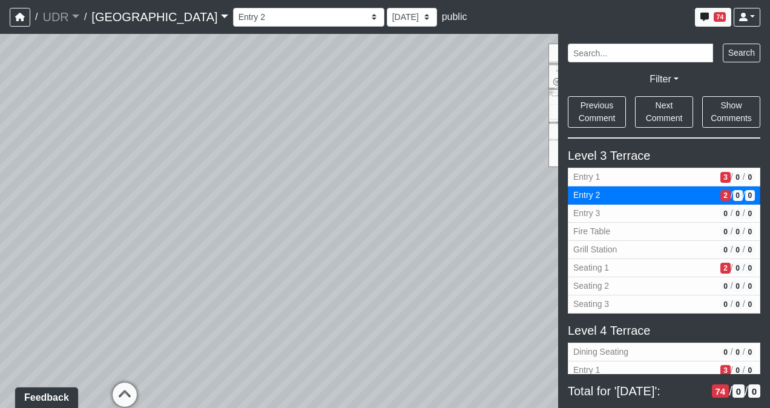
click at [174, 232] on div "Loading... Conference Entry Loading... Coworking Entry Loading... Manager's Off…" at bounding box center [385, 221] width 770 height 374
drag, startPoint x: 324, startPoint y: 231, endPoint x: 23, endPoint y: 334, distance: 318.8
click at [23, 334] on div "Loading... Conference Entry Loading... Coworking Entry Loading... Manager's Off…" at bounding box center [385, 221] width 770 height 374
drag, startPoint x: 121, startPoint y: 330, endPoint x: 226, endPoint y: 202, distance: 165.6
click at [226, 202] on div "Loading... Conference Entry Loading... Coworking Entry Loading... Manager's Off…" at bounding box center [385, 221] width 770 height 374
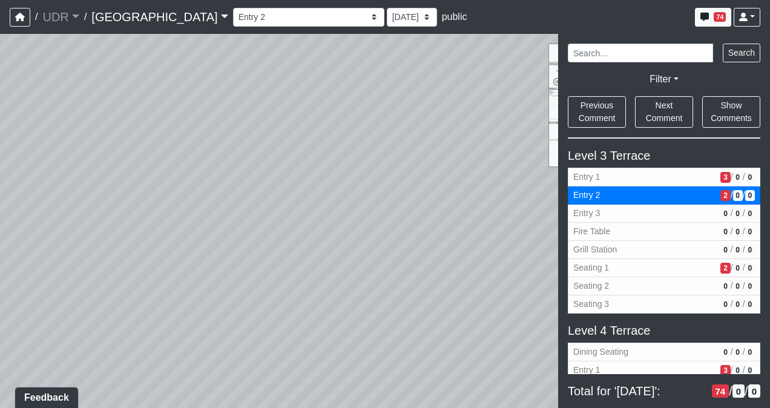
drag, startPoint x: 159, startPoint y: 161, endPoint x: 386, endPoint y: 194, distance: 230.0
click at [386, 194] on div "Loading... Conference Entry Loading... Coworking Entry Loading... Manager's Off…" at bounding box center [385, 221] width 770 height 374
drag, startPoint x: 189, startPoint y: 182, endPoint x: 384, endPoint y: 196, distance: 196.1
click at [384, 196] on div "Loading... Conference Entry Loading... Coworking Entry Loading... Manager's Off…" at bounding box center [385, 221] width 770 height 374
drag, startPoint x: 115, startPoint y: 230, endPoint x: 421, endPoint y: 214, distance: 306.1
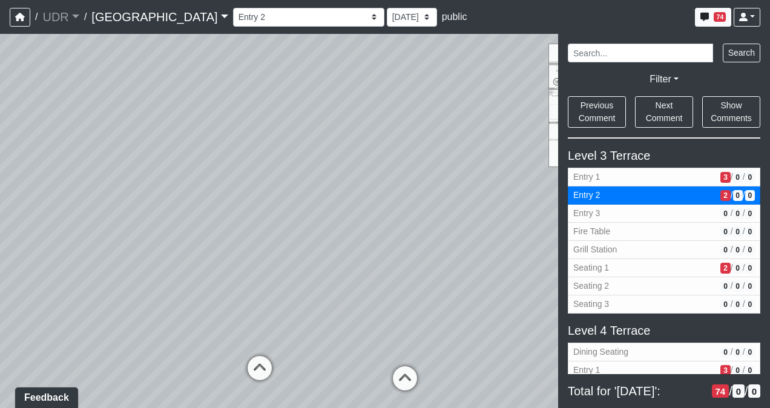
click at [421, 214] on div "Loading... Conference Entry Loading... Coworking Entry Loading... Manager's Off…" at bounding box center [385, 221] width 770 height 374
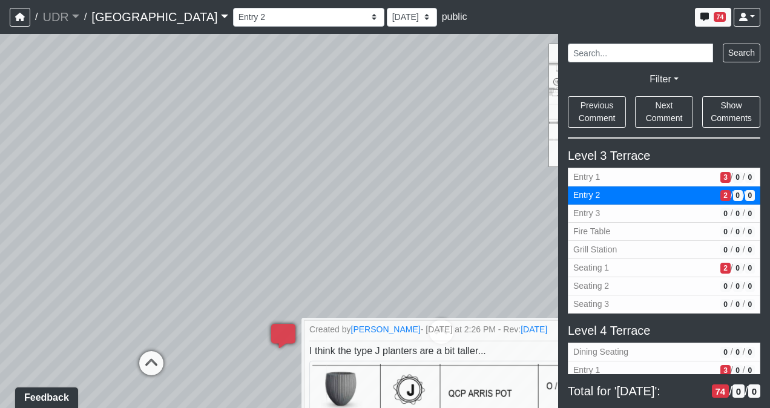
drag, startPoint x: 74, startPoint y: 173, endPoint x: 321, endPoint y: 140, distance: 249.2
click at [321, 140] on div "Loading... Conference Entry Loading... Coworking Entry Loading... Manager's Off…" at bounding box center [385, 221] width 770 height 374
